Goal: Information Seeking & Learning: Learn about a topic

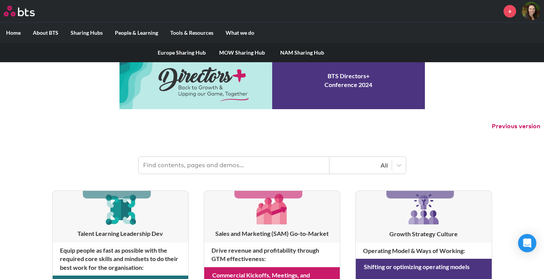
click at [296, 53] on link "NAM Sharing Hub" at bounding box center [302, 53] width 60 height 20
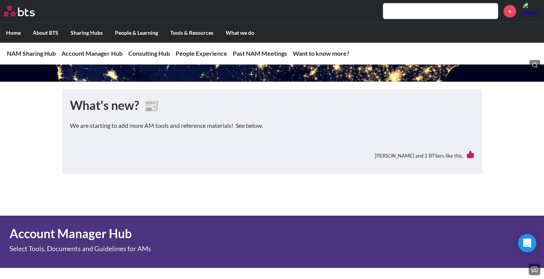
scroll to position [108, 0]
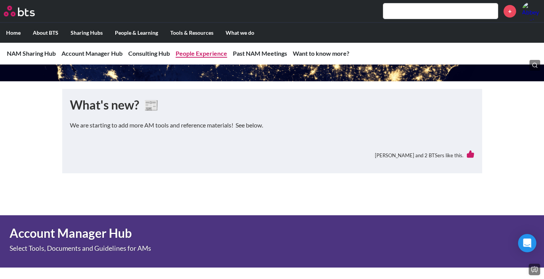
click at [199, 55] on link "People Experience" at bounding box center [202, 53] width 52 height 7
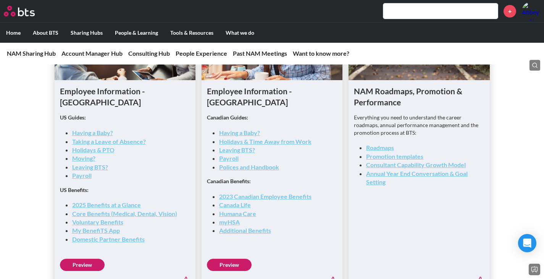
scroll to position [1151, 0]
click at [98, 129] on link "Having a Baby?" at bounding box center [92, 132] width 41 height 7
